Goal: Information Seeking & Learning: Learn about a topic

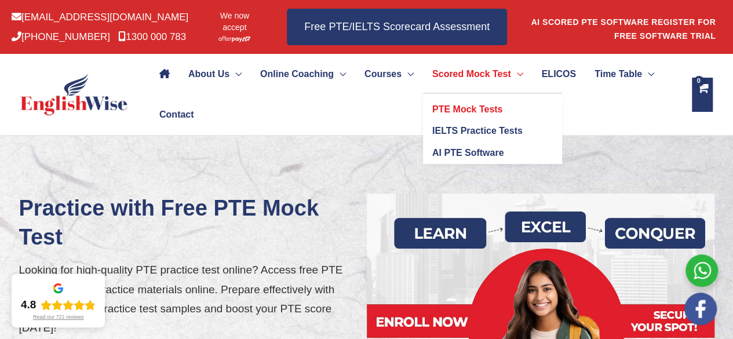
click at [484, 105] on span "PTE Mock Tests" at bounding box center [468, 109] width 70 height 10
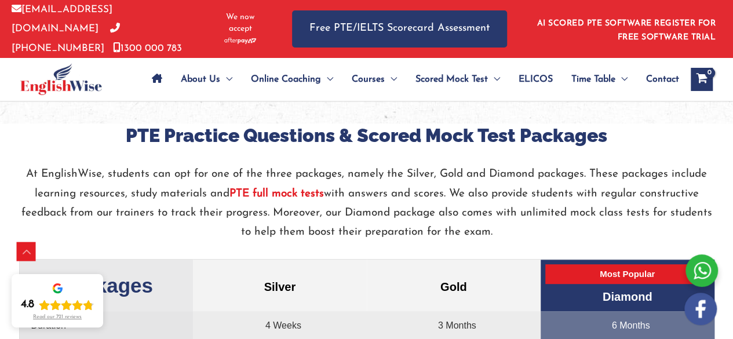
scroll to position [2307, 0]
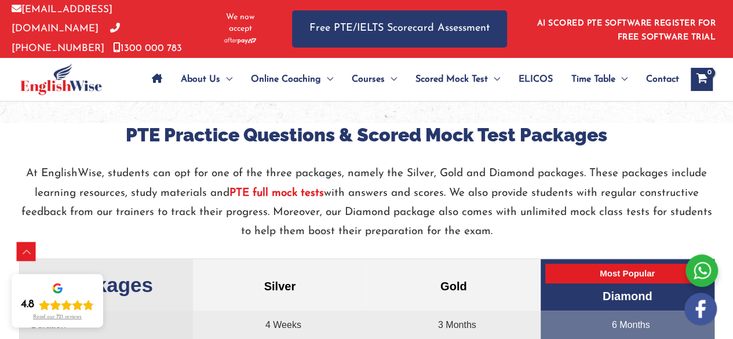
click at [255, 188] on strong "PTE full mock tests" at bounding box center [277, 193] width 95 height 11
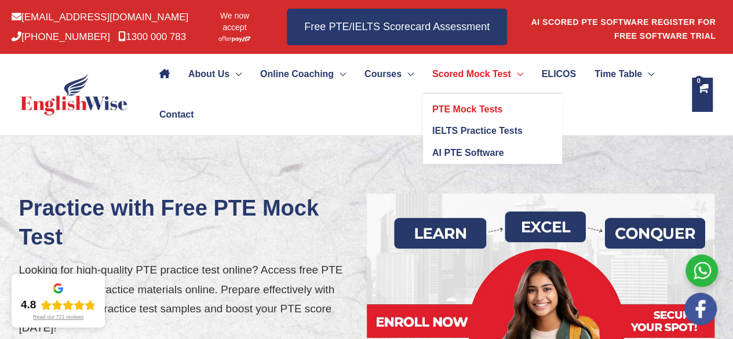
click at [464, 111] on span "PTE Mock Tests" at bounding box center [468, 109] width 70 height 10
